Goal: Task Accomplishment & Management: Use online tool/utility

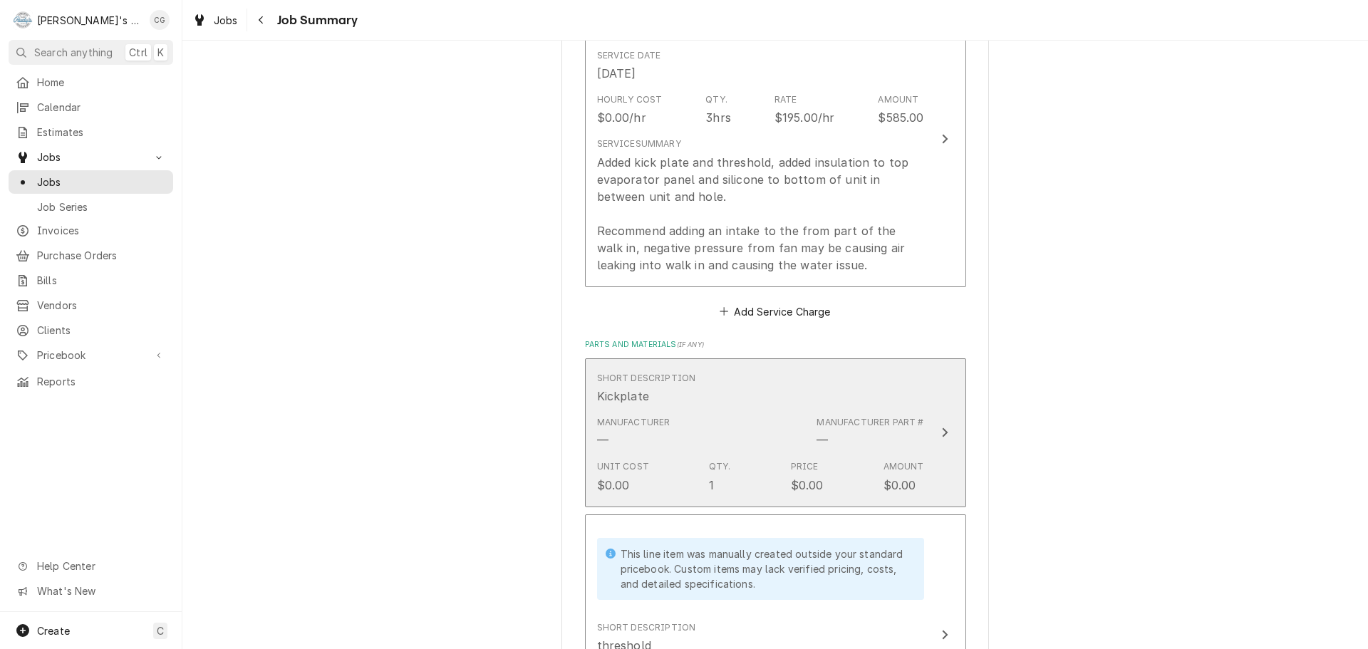
scroll to position [499, 0]
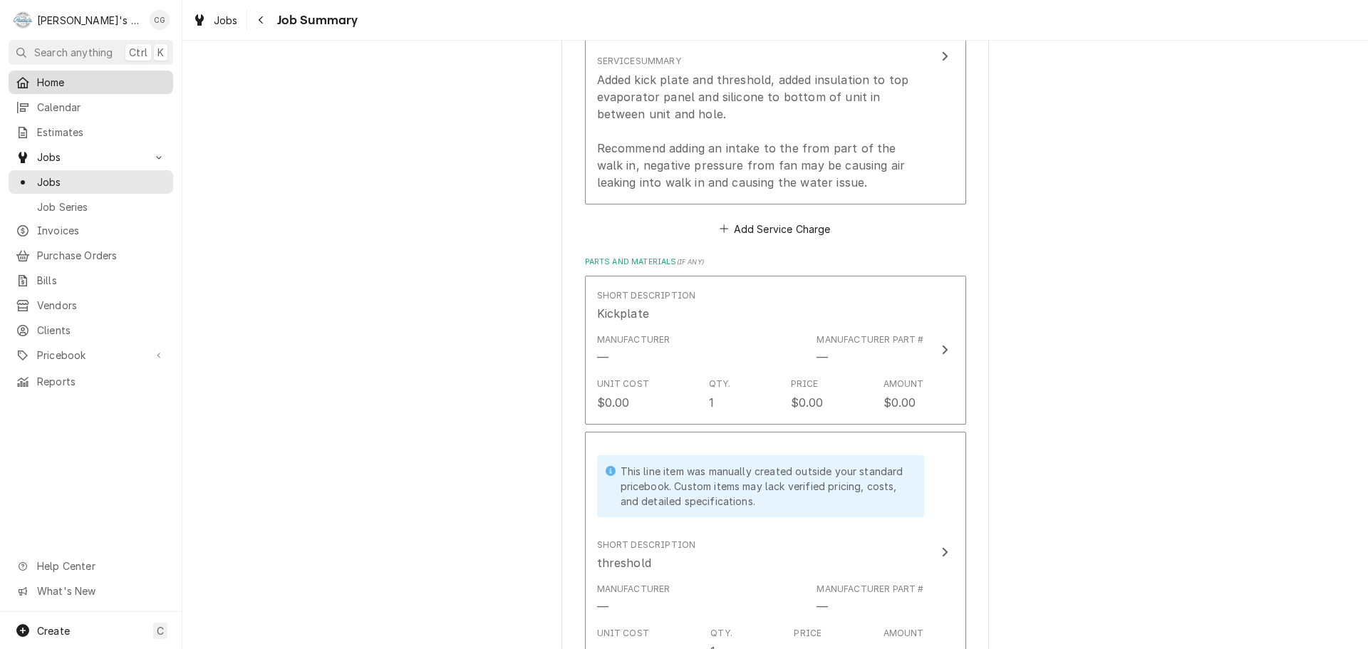
click at [104, 81] on span "Home" at bounding box center [101, 82] width 129 height 15
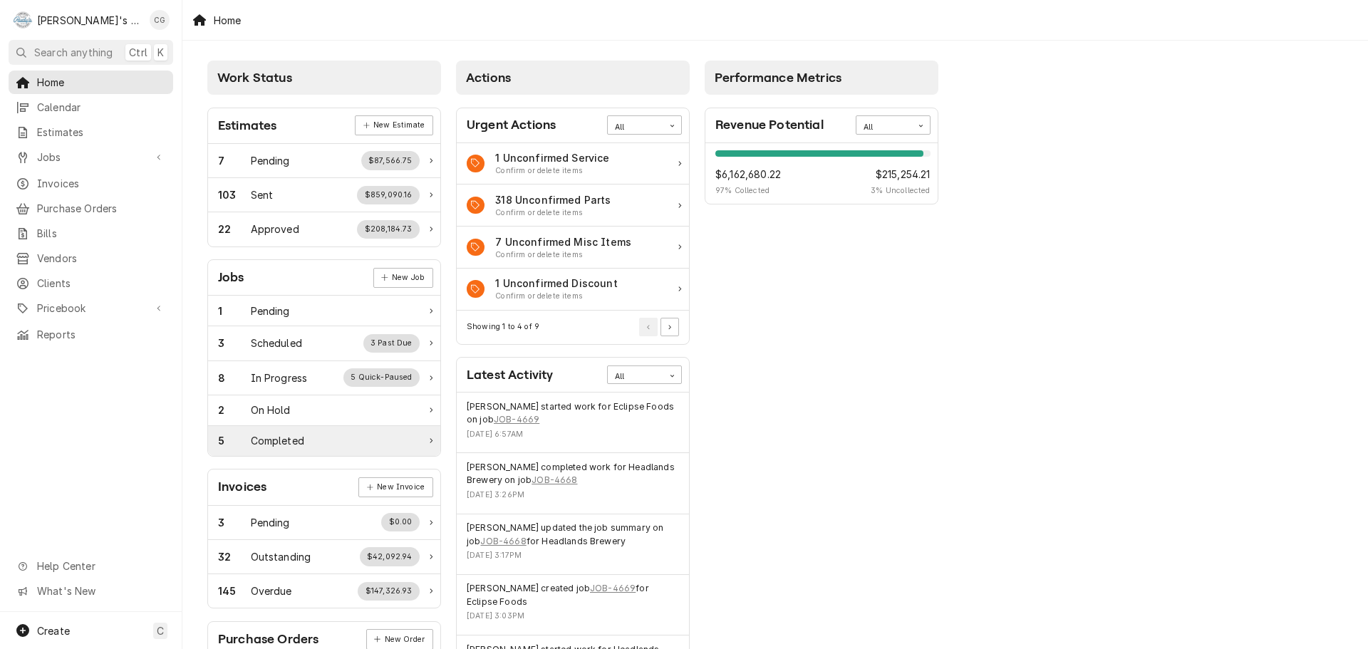
click at [299, 432] on div "5 Completed" at bounding box center [324, 441] width 232 height 30
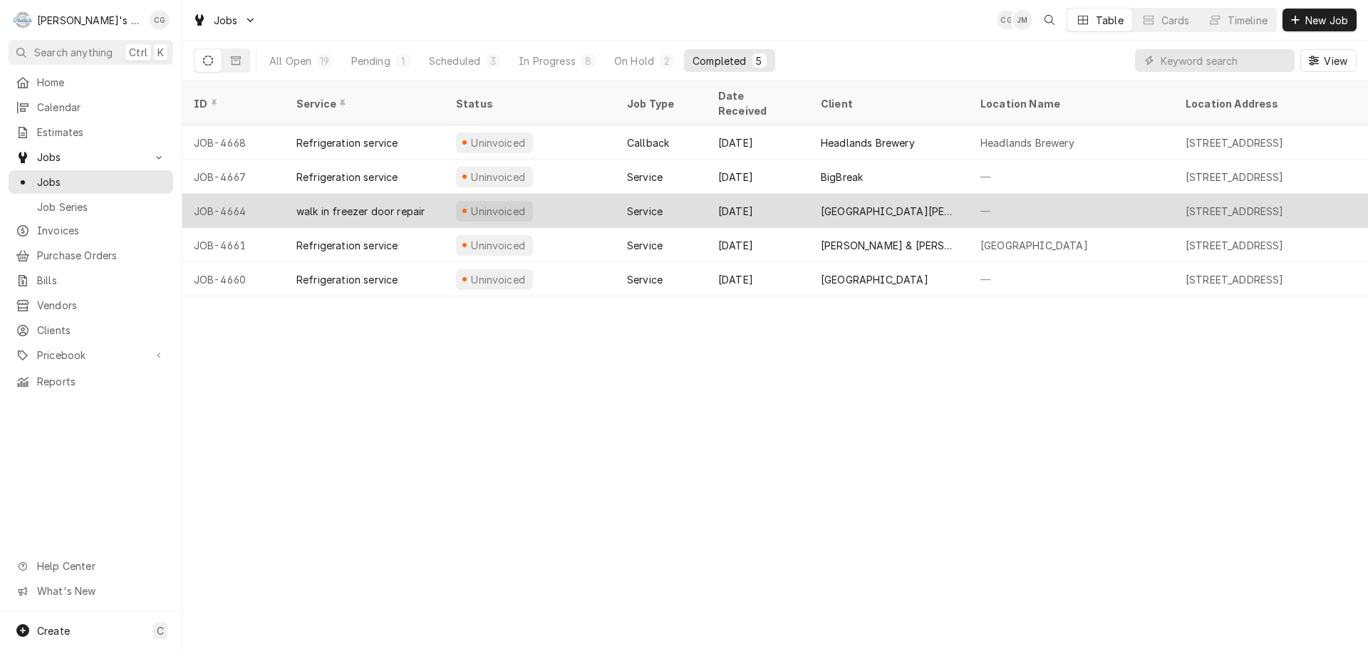
click at [877, 204] on div "San Jose Convention Center" at bounding box center [889, 211] width 137 height 15
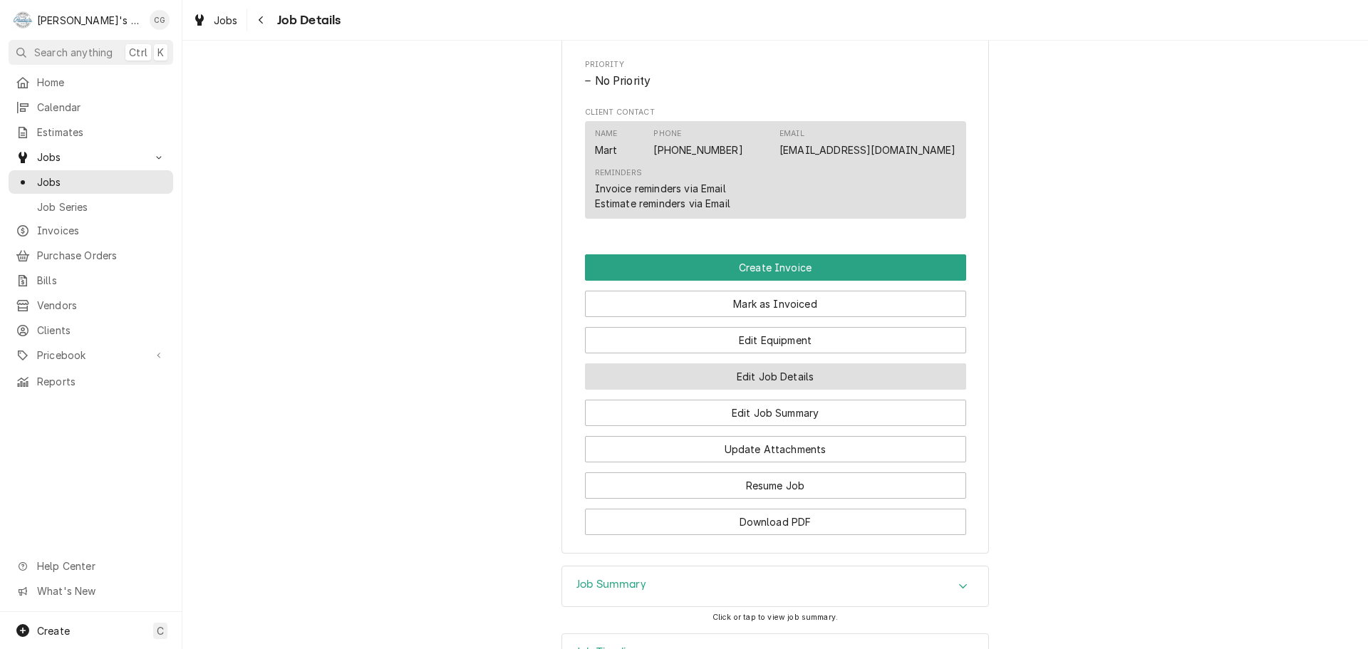
scroll to position [712, 0]
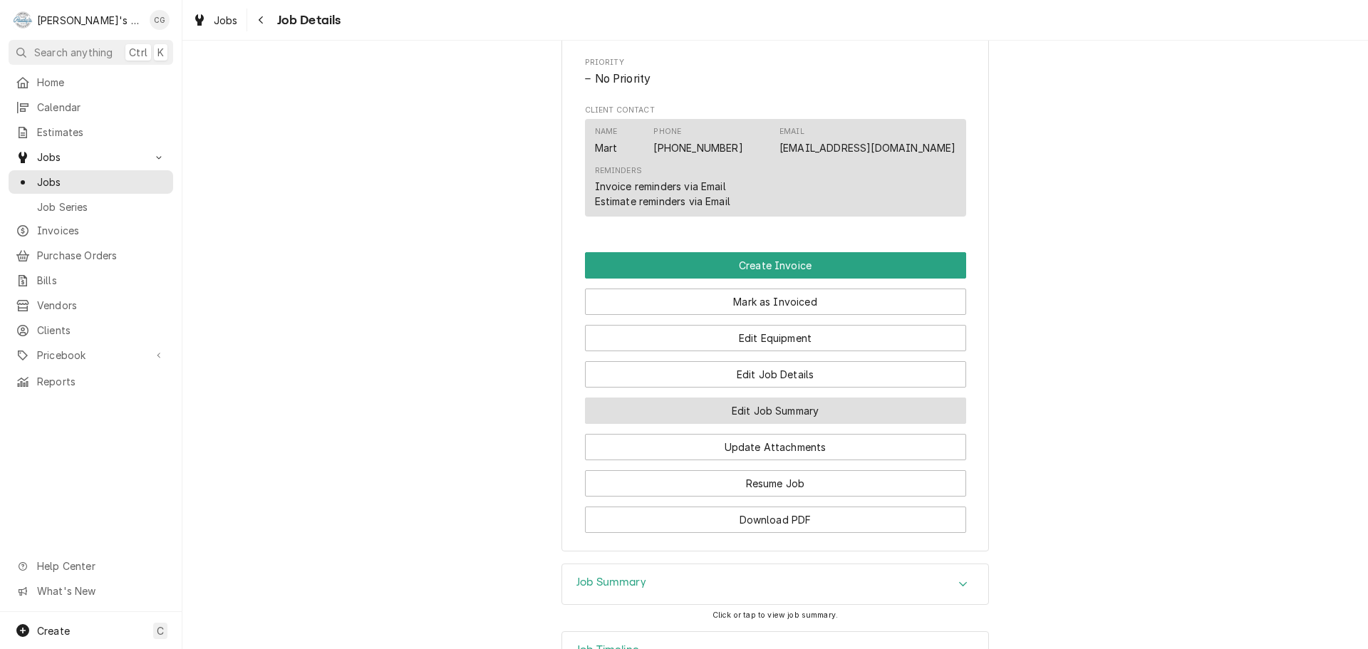
click at [797, 424] on button "Edit Job Summary" at bounding box center [775, 411] width 381 height 26
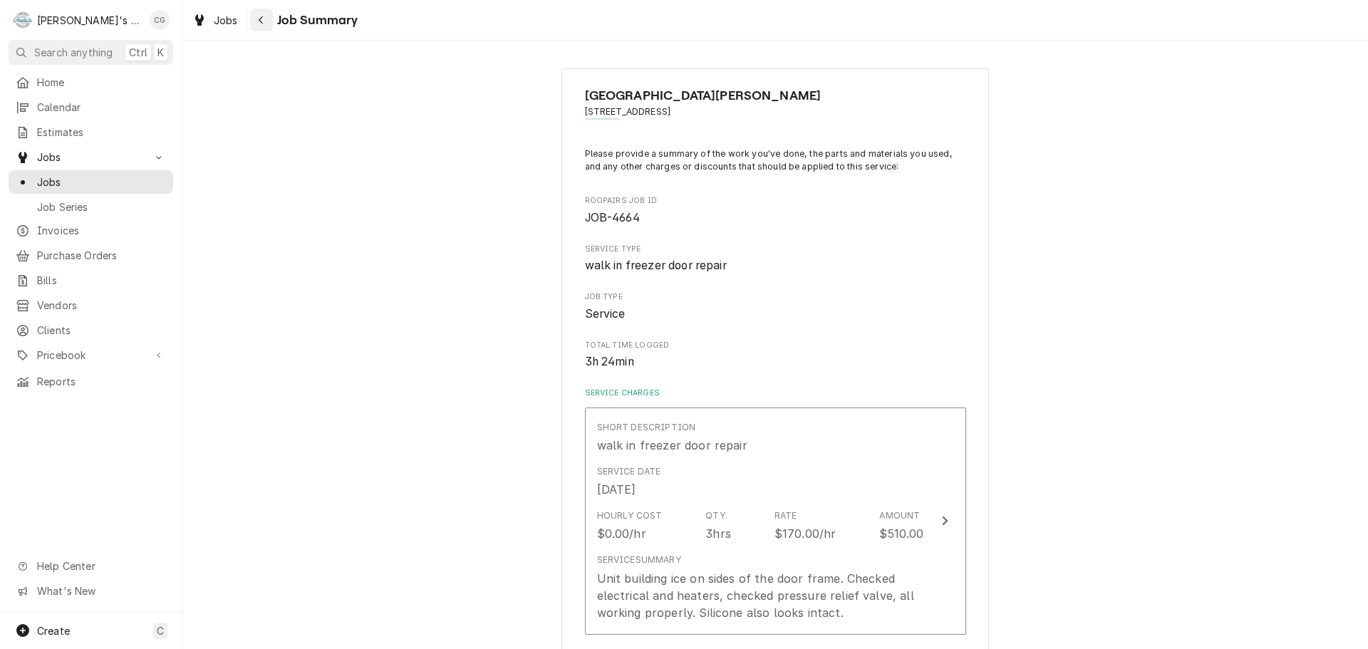
click at [259, 21] on icon "Navigate back" at bounding box center [261, 20] width 6 height 10
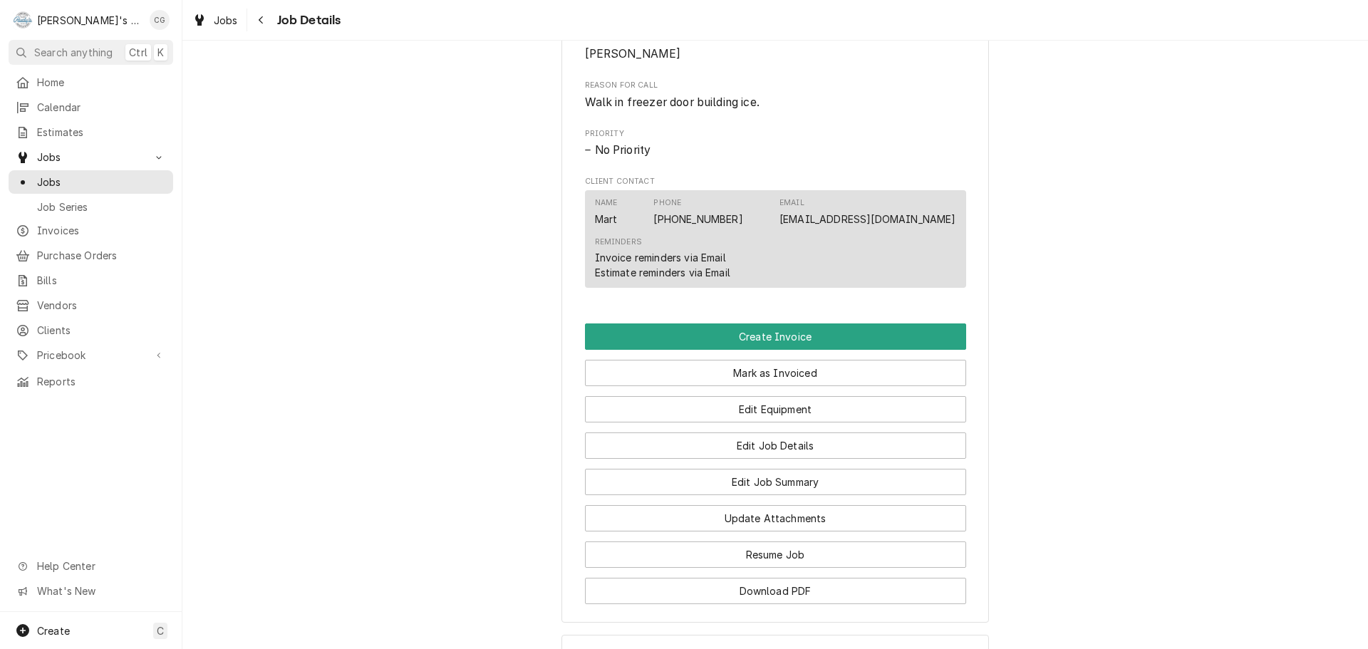
scroll to position [712, 0]
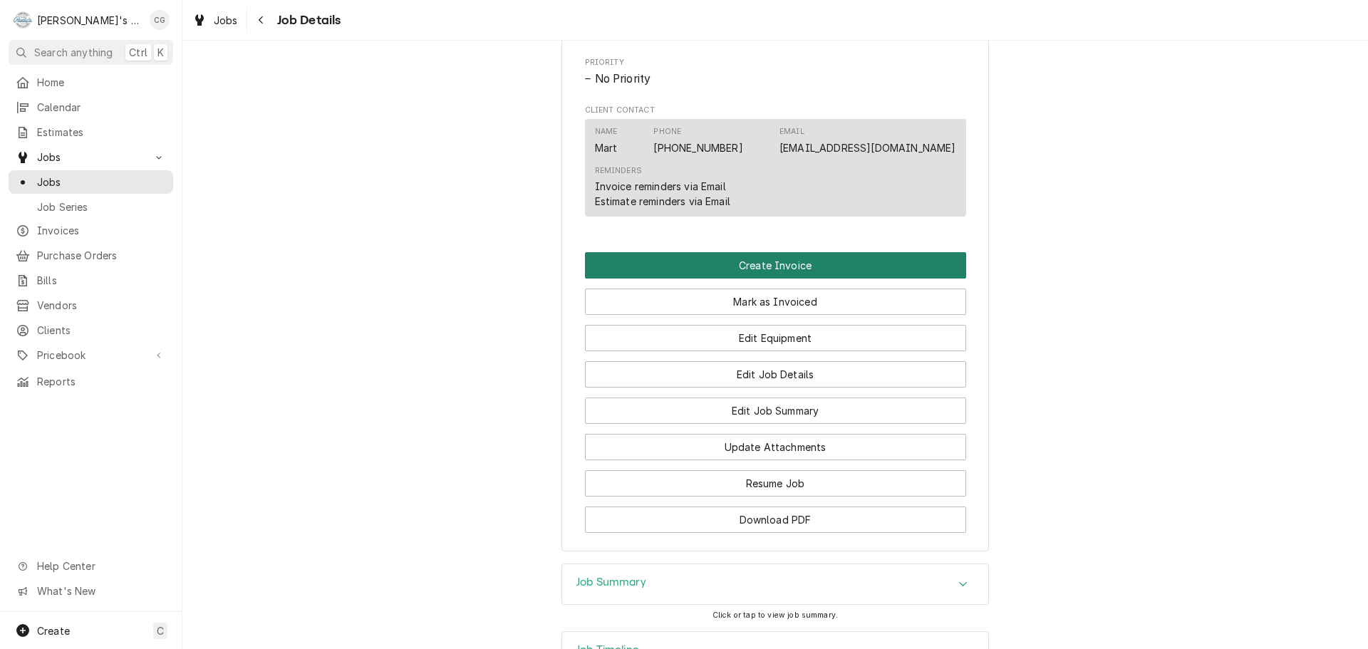
click at [836, 279] on button "Create Invoice" at bounding box center [775, 265] width 381 height 26
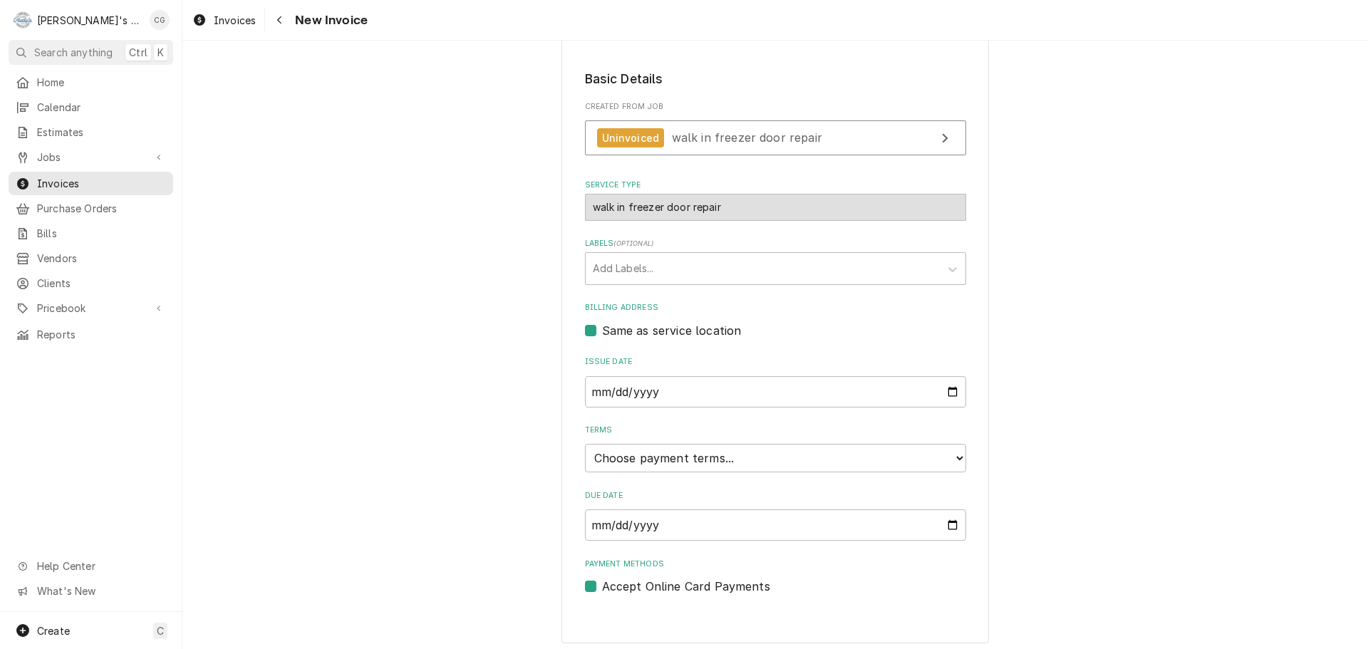
scroll to position [218, 0]
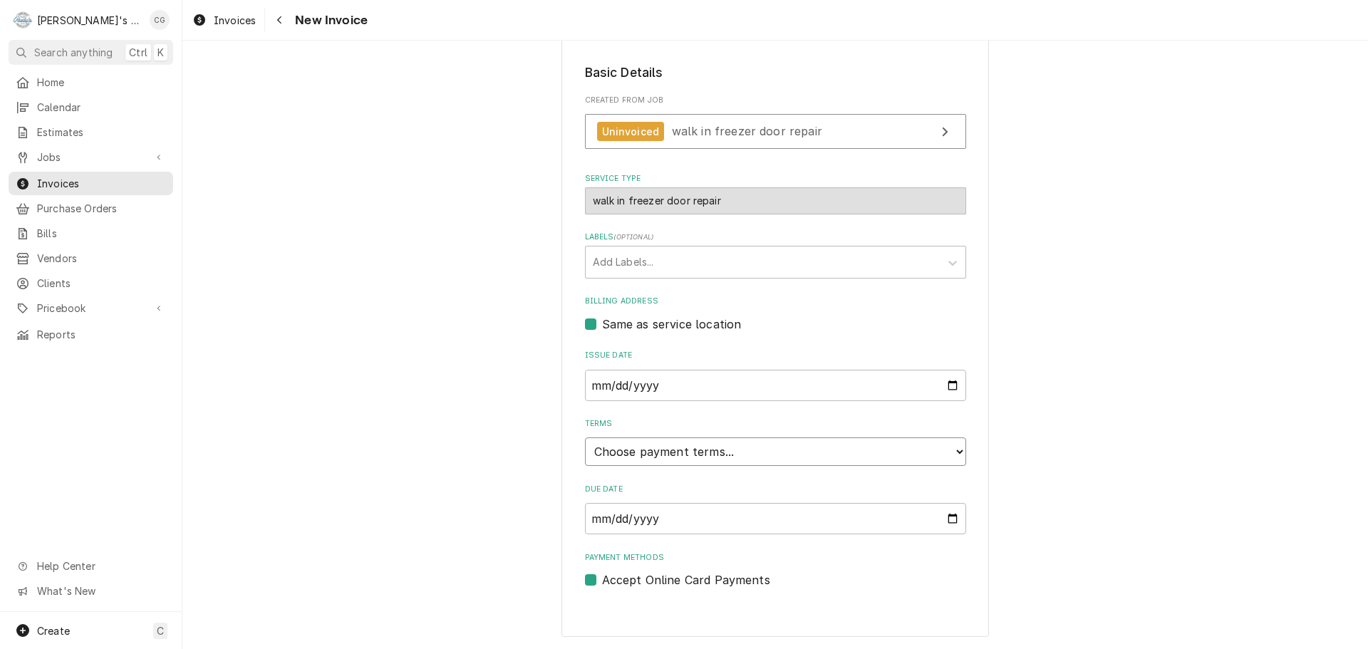
click at [707, 454] on select "Choose payment terms... Same Day Net 7 Net 14 Net 21 Net 30 Net 45 Net 60 Net 90" at bounding box center [775, 451] width 381 height 28
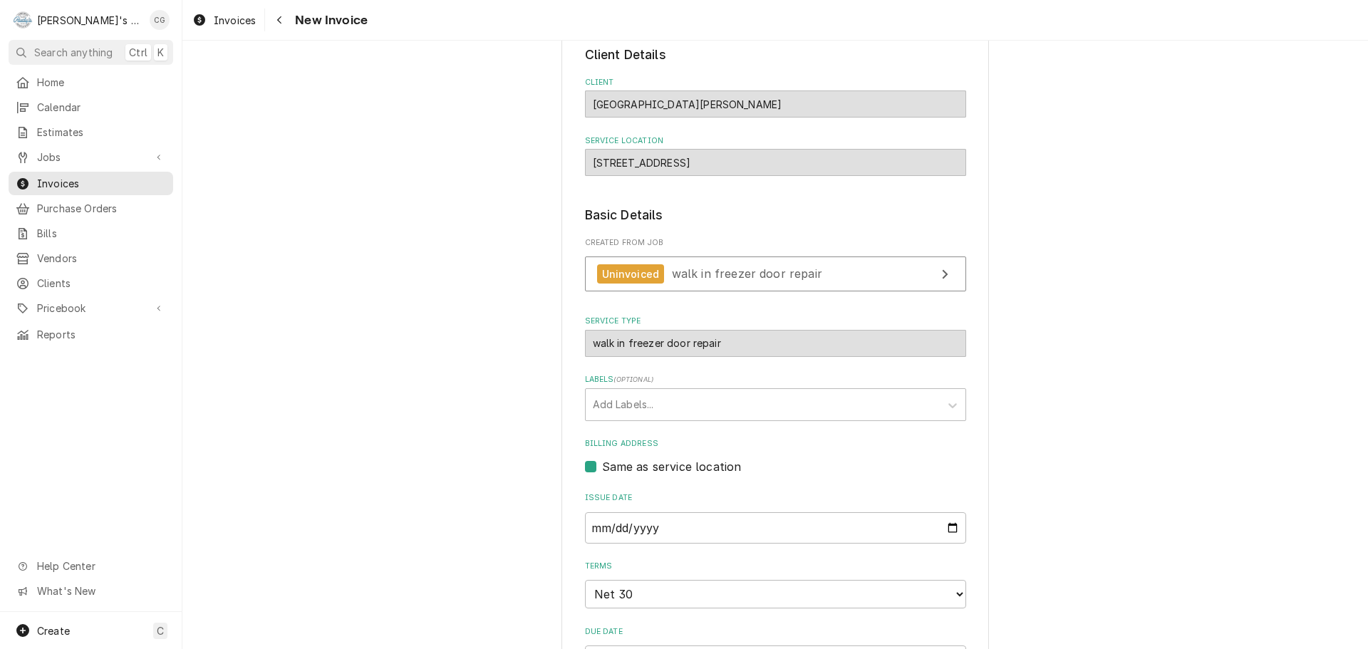
scroll to position [0, 0]
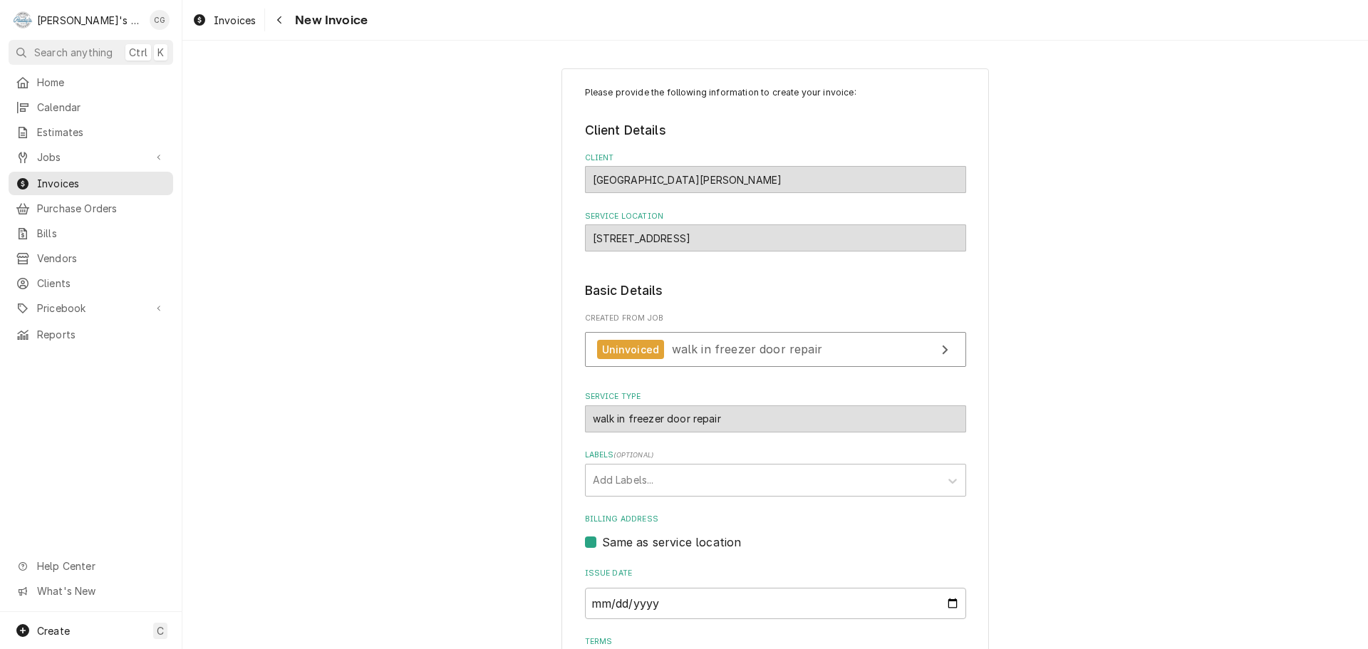
click at [113, 75] on span "Home" at bounding box center [101, 82] width 129 height 15
